Goal: Task Accomplishment & Management: Use online tool/utility

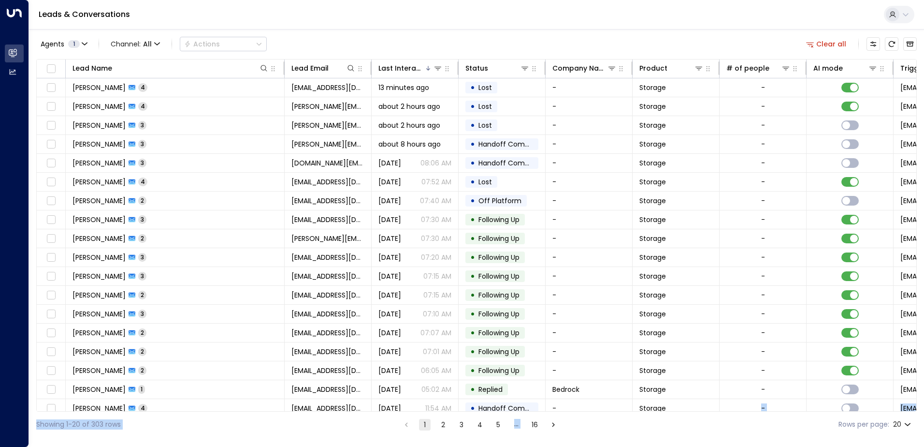
drag, startPoint x: 672, startPoint y: 411, endPoint x: 730, endPoint y: 412, distance: 58.0
click at [730, 412] on div "Agents 1 Channel: All Actions Clear all Lead Name Lead Email Last Interacted St…" at bounding box center [476, 233] width 881 height 408
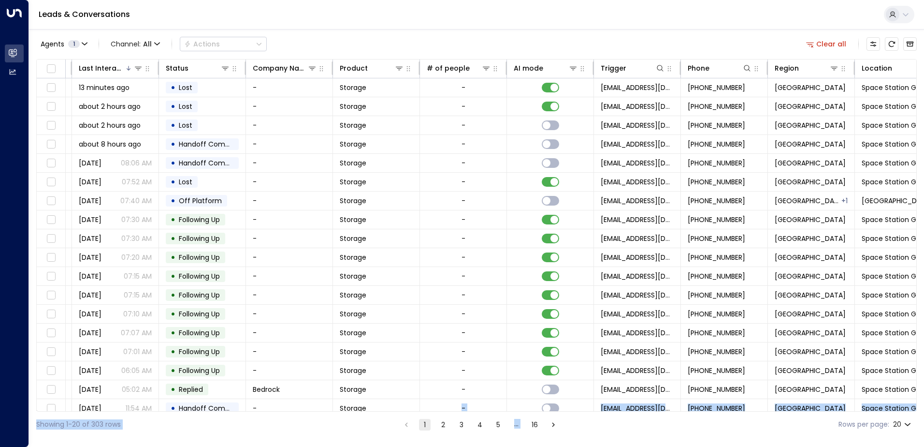
scroll to position [0, 329]
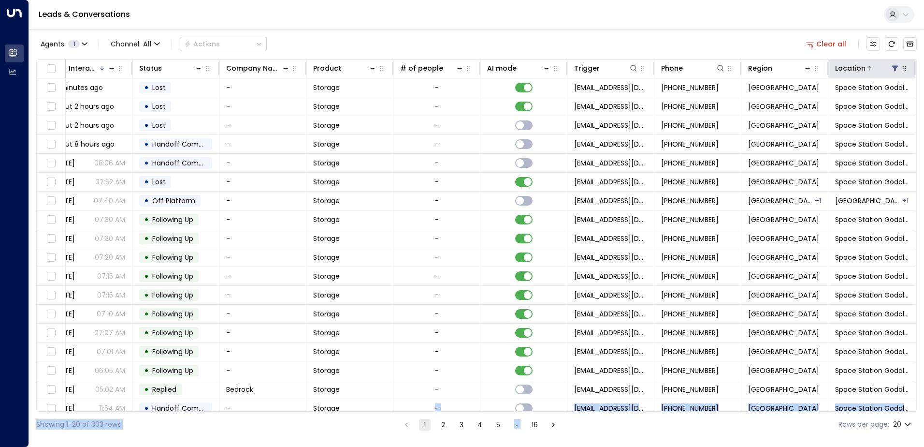
click at [891, 69] on icon at bounding box center [895, 68] width 8 height 8
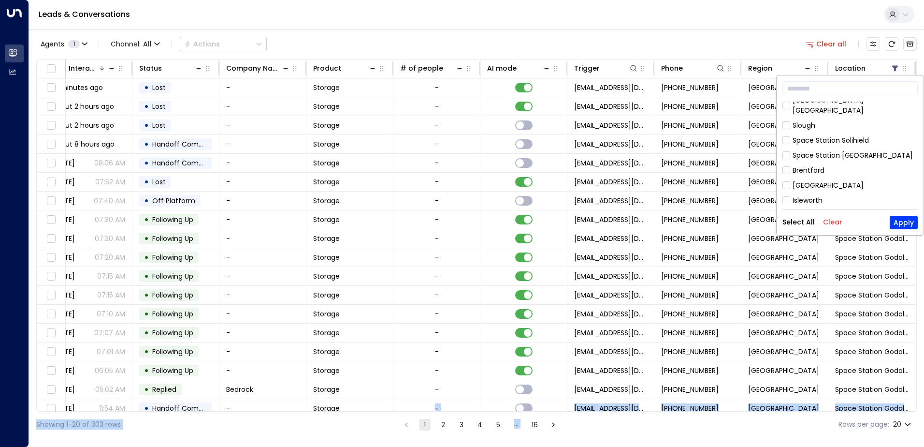
scroll to position [538, 0]
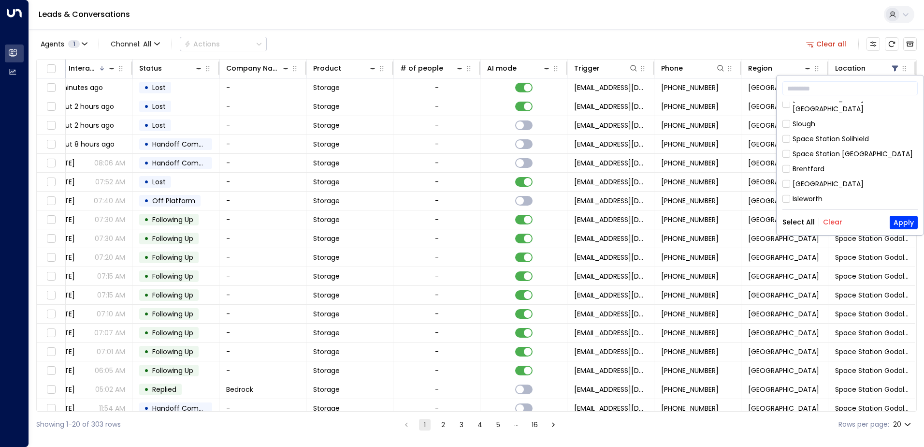
click at [817, 239] on div "Space Station Godalming" at bounding box center [836, 244] width 87 height 10
click at [900, 222] on button "Apply" at bounding box center [904, 223] width 28 height 14
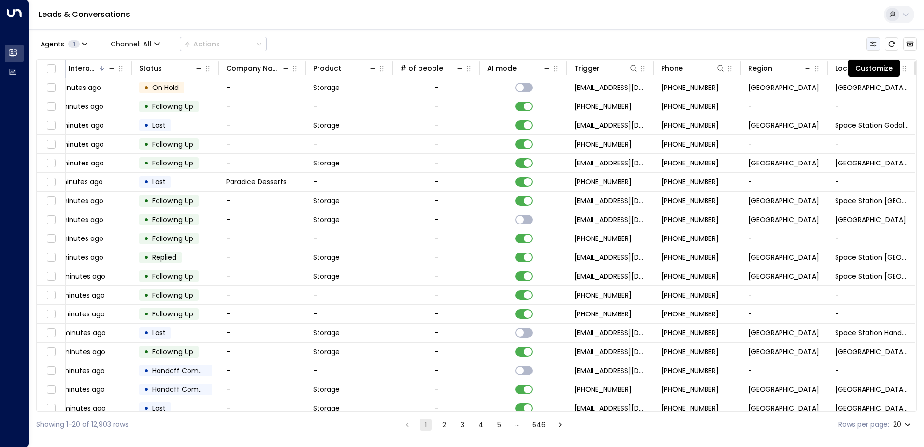
click at [870, 43] on icon "Customize" at bounding box center [874, 44] width 8 height 8
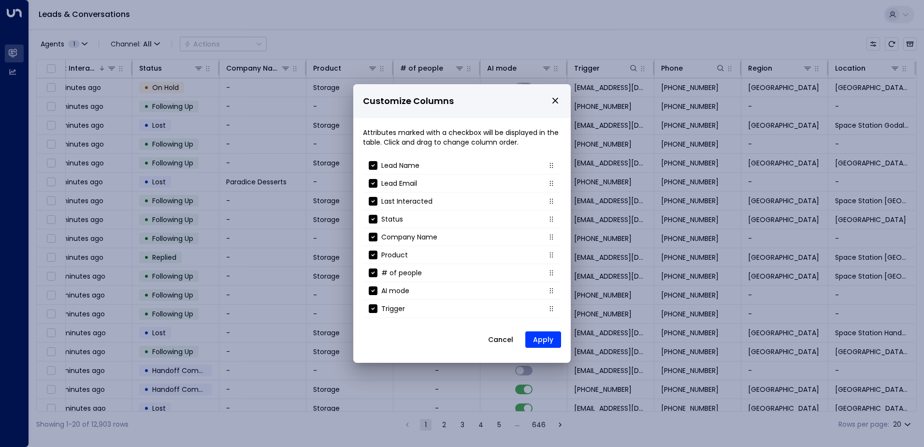
click at [555, 101] on icon "close" at bounding box center [555, 101] width 6 height 6
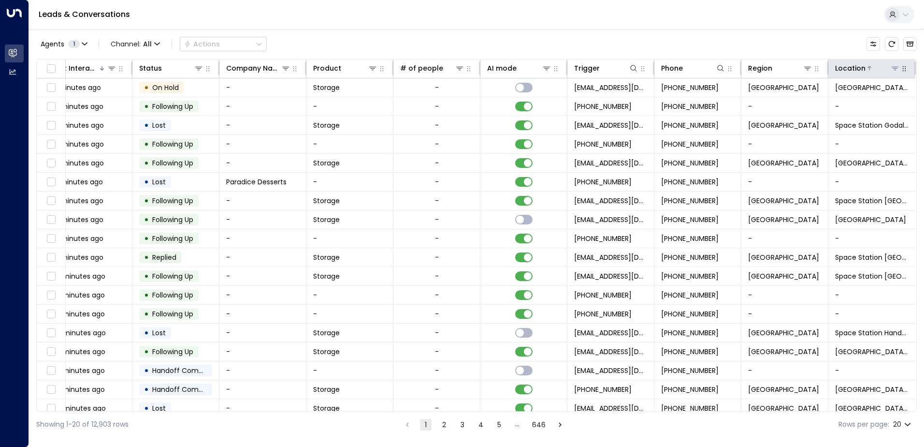
click at [875, 73] on div "Location" at bounding box center [867, 68] width 65 height 12
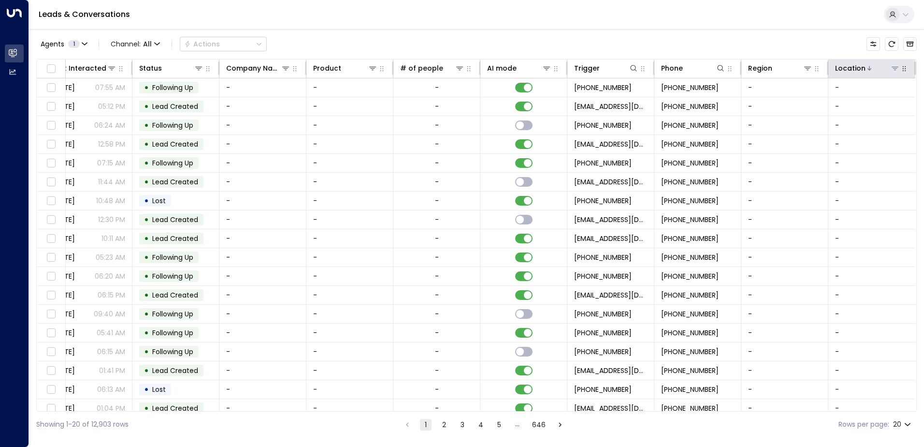
click at [891, 69] on icon at bounding box center [895, 68] width 8 height 8
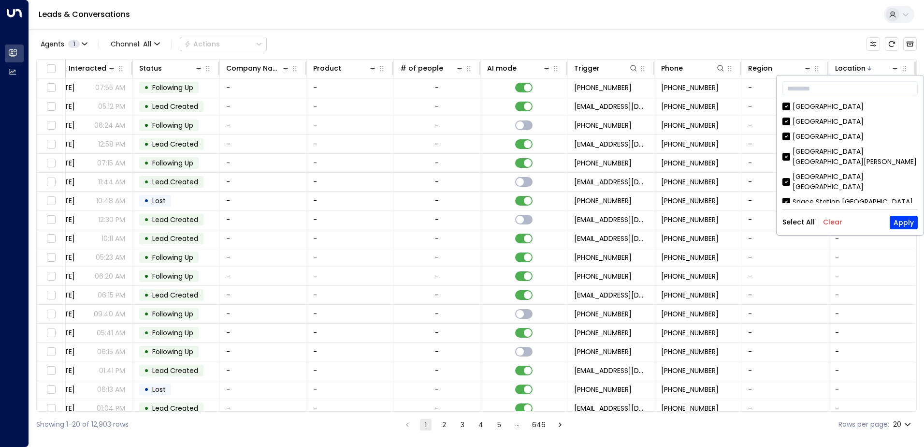
click at [840, 221] on div "Select All Clear Apply" at bounding box center [850, 223] width 135 height 14
click at [835, 221] on button "Clear" at bounding box center [832, 222] width 19 height 8
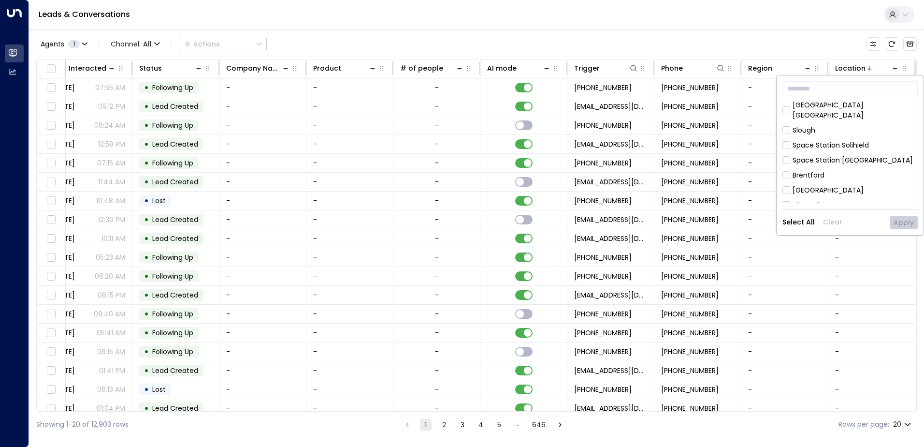
scroll to position [538, 0]
click at [813, 239] on div "Space Station Godalming" at bounding box center [836, 244] width 87 height 10
drag, startPoint x: 923, startPoint y: 222, endPoint x: 916, endPoint y: 222, distance: 6.8
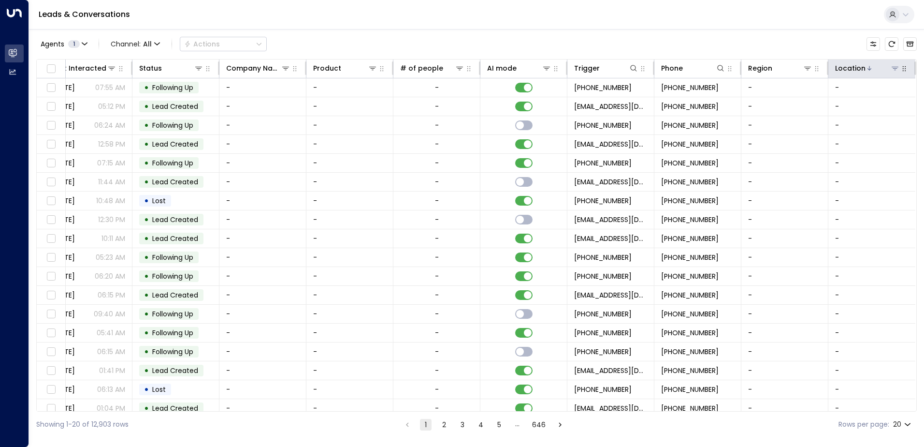
click at [890, 67] on button at bounding box center [895, 68] width 10 height 10
click at [904, 71] on icon "button" at bounding box center [904, 69] width 8 height 8
click at [858, 64] on div "Location" at bounding box center [850, 68] width 30 height 12
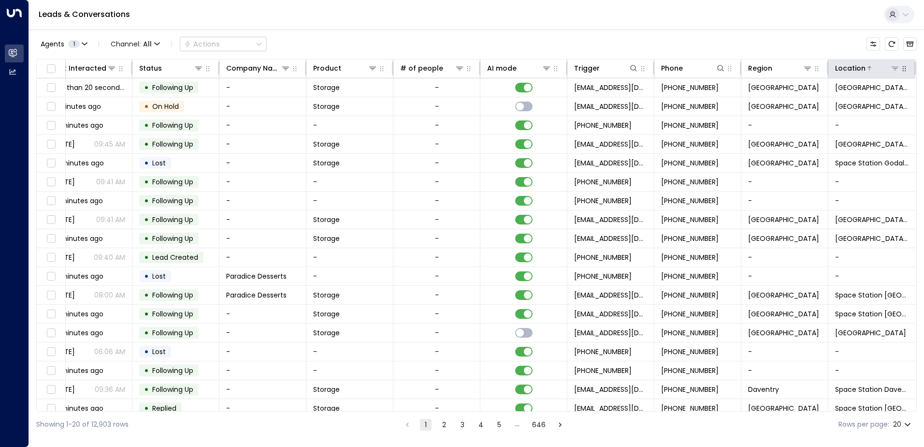
click at [892, 67] on icon at bounding box center [895, 68] width 7 height 3
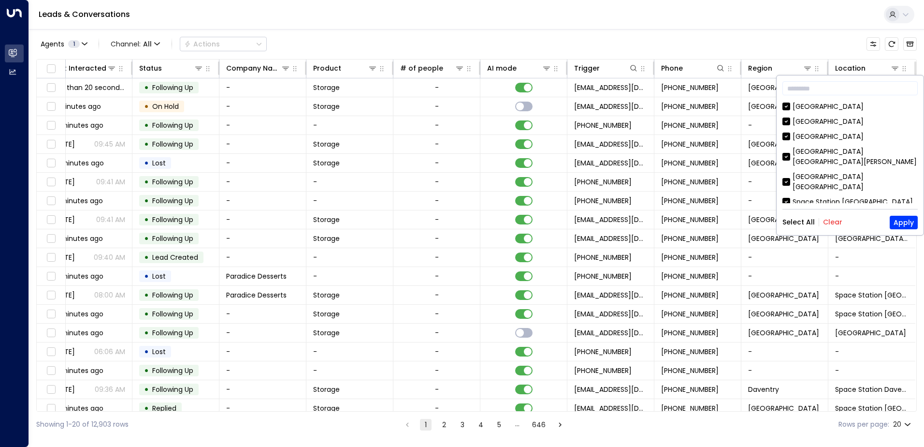
click at [828, 220] on button "Clear" at bounding box center [832, 222] width 19 height 8
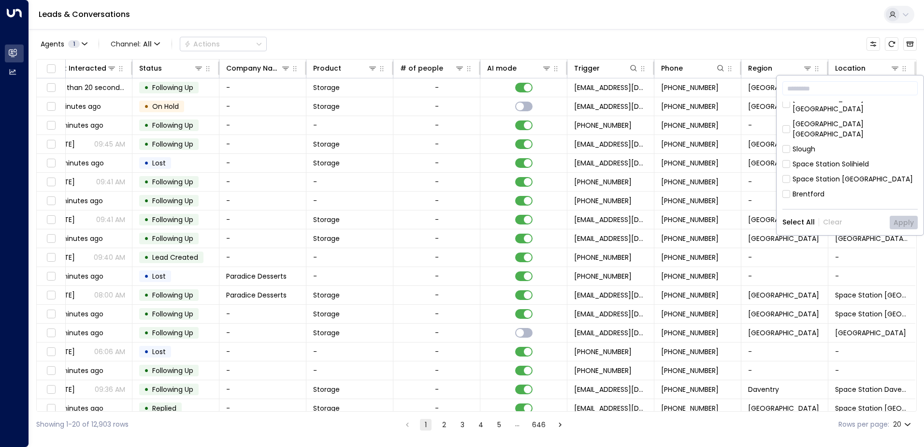
scroll to position [538, 0]
click at [814, 239] on div "Space Station Godalming" at bounding box center [836, 244] width 87 height 10
click at [900, 217] on button "Apply" at bounding box center [904, 223] width 28 height 14
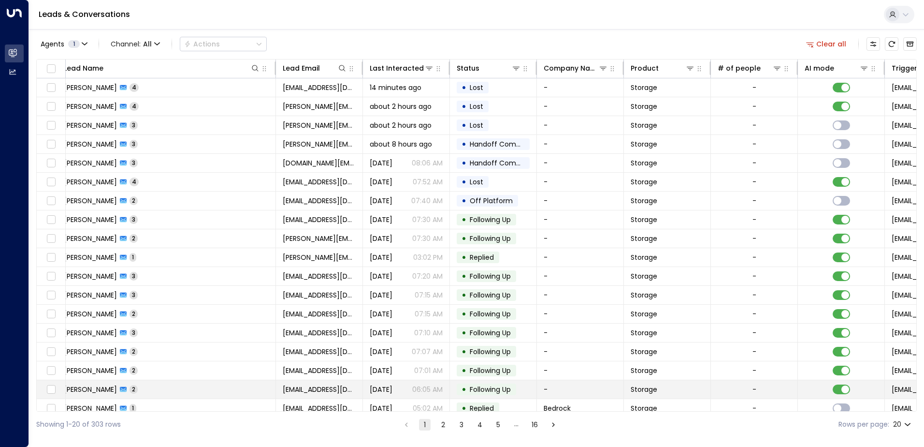
scroll to position [0, 8]
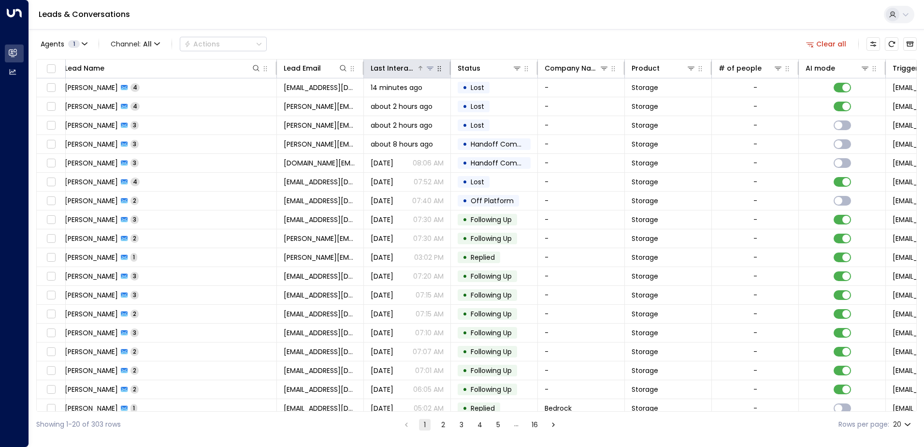
click at [390, 68] on div "Last Interacted" at bounding box center [394, 68] width 46 height 12
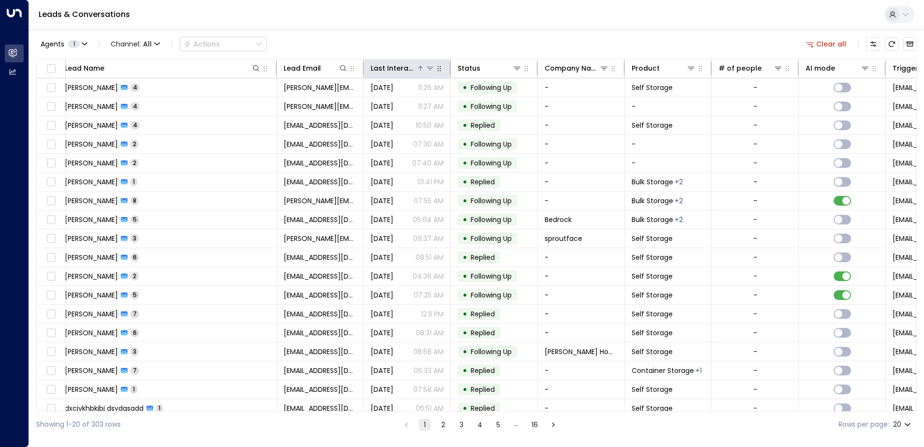
click at [390, 68] on div "Last Interacted" at bounding box center [394, 68] width 46 height 12
